Goal: Task Accomplishment & Management: Manage account settings

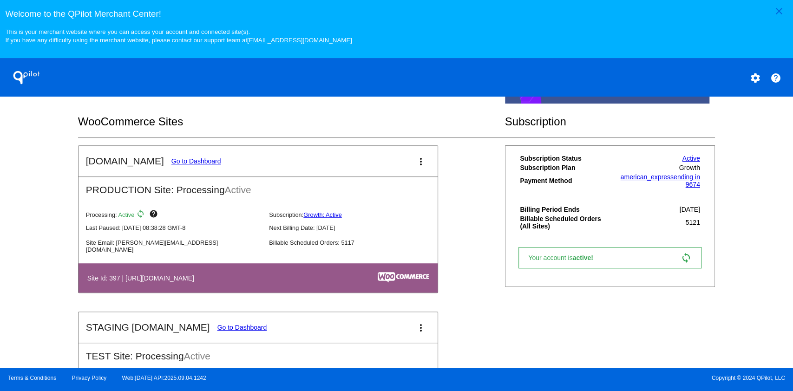
scroll to position [310, 0]
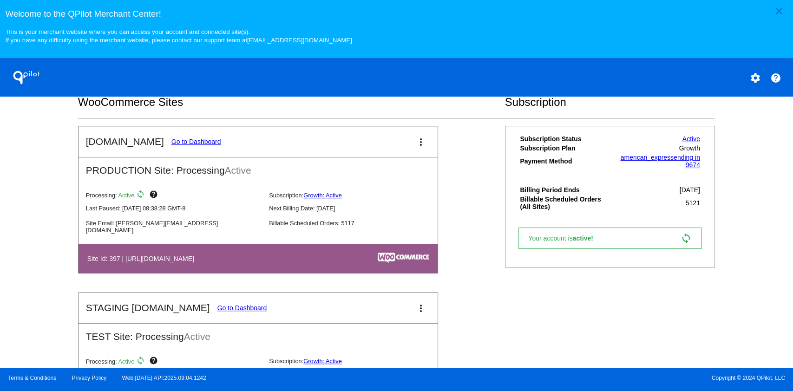
click at [195, 145] on link "Go to Dashboard" at bounding box center [197, 141] width 50 height 7
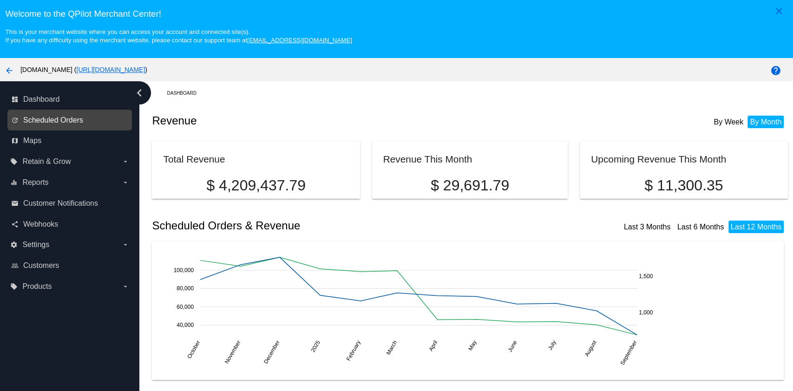
click at [51, 120] on span "Scheduled Orders" at bounding box center [53, 120] width 60 height 8
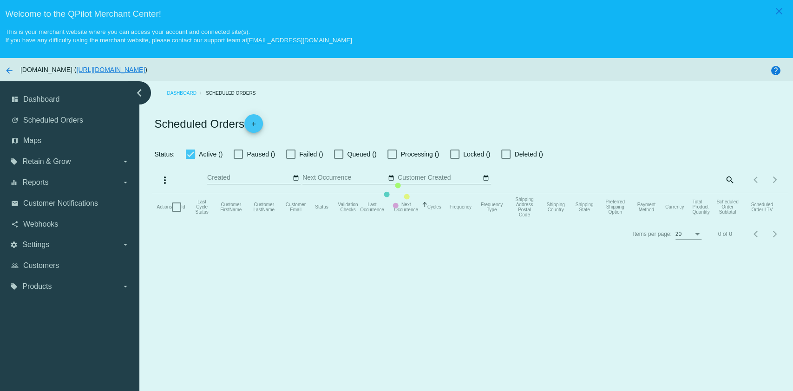
checkbox input "true"
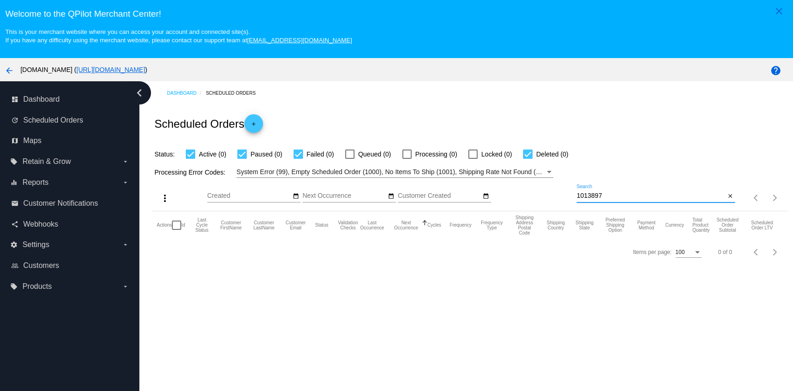
click at [684, 195] on input "1013897" at bounding box center [651, 195] width 149 height 7
paste input "[EMAIL_ADDRESS][DOMAIN_NAME]"
type input "[EMAIL_ADDRESS][DOMAIN_NAME]"
